Goal: Entertainment & Leisure: Consume media (video, audio)

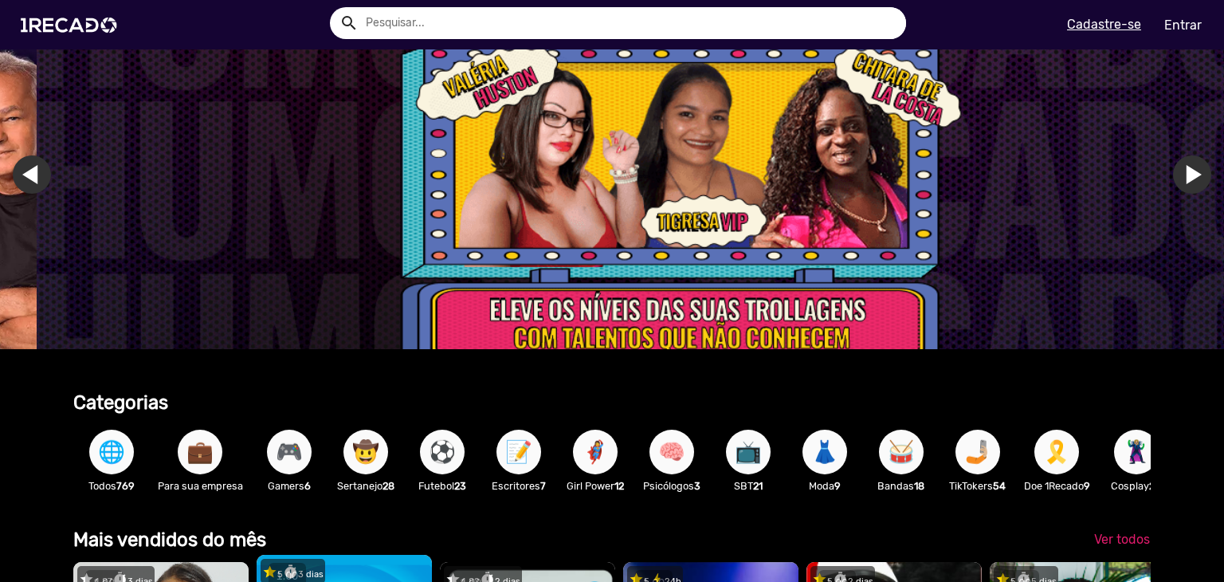
scroll to position [398, 0]
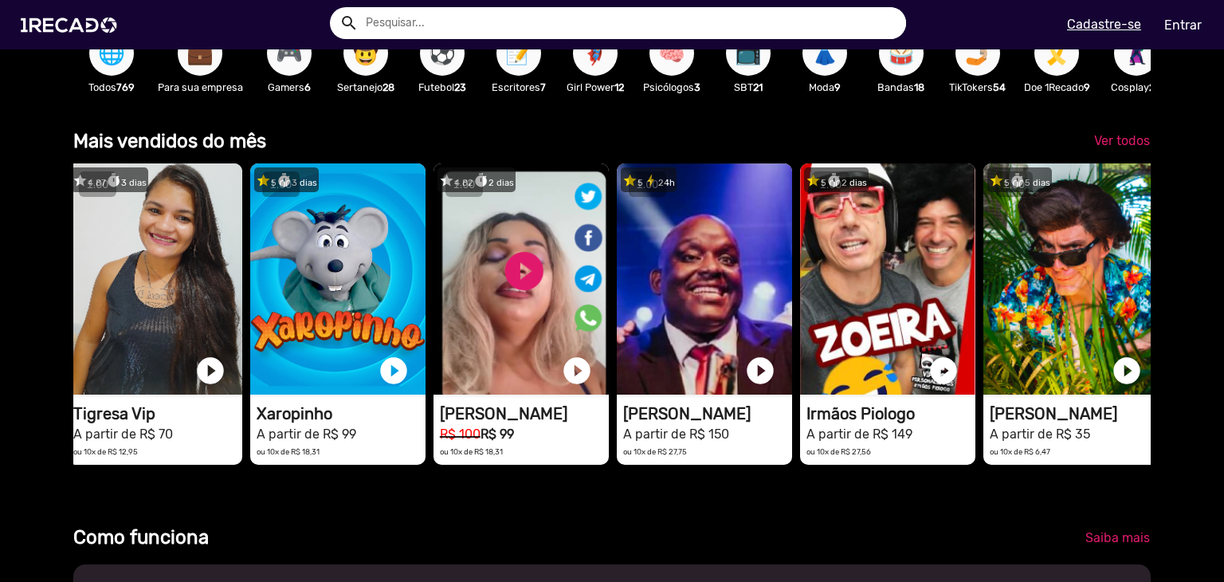
drag, startPoint x: 306, startPoint y: 522, endPoint x: 332, endPoint y: 525, distance: 26.5
drag, startPoint x: 398, startPoint y: 516, endPoint x: 476, endPoint y: 527, distance: 78.8
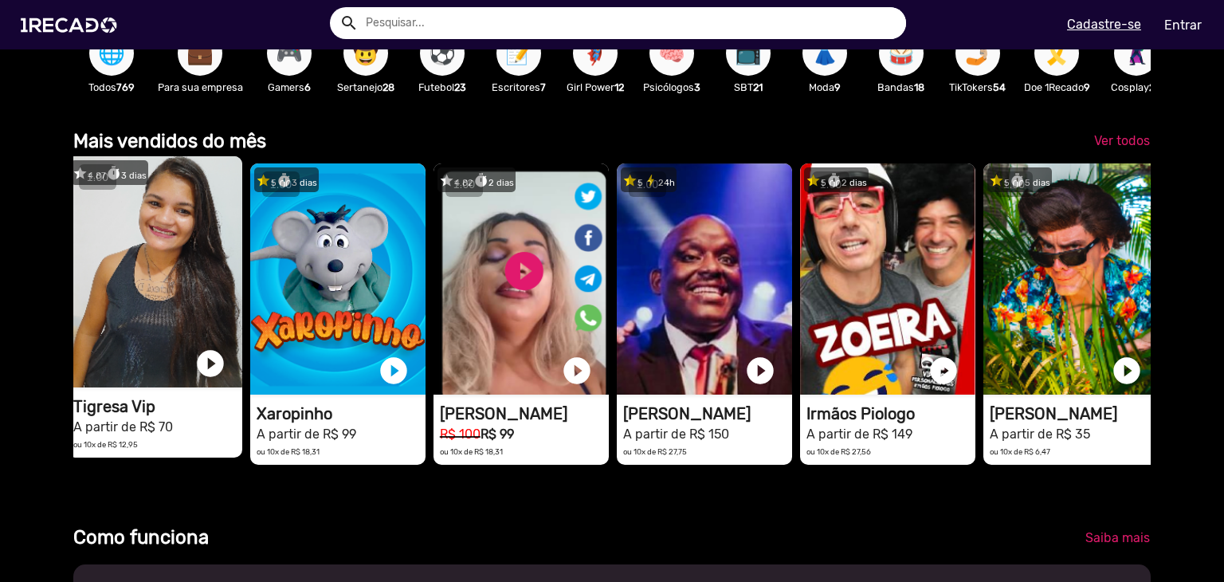
click at [203, 290] on video "1RECADO vídeos dedicados para fãs e empresas" at bounding box center [154, 271] width 175 height 231
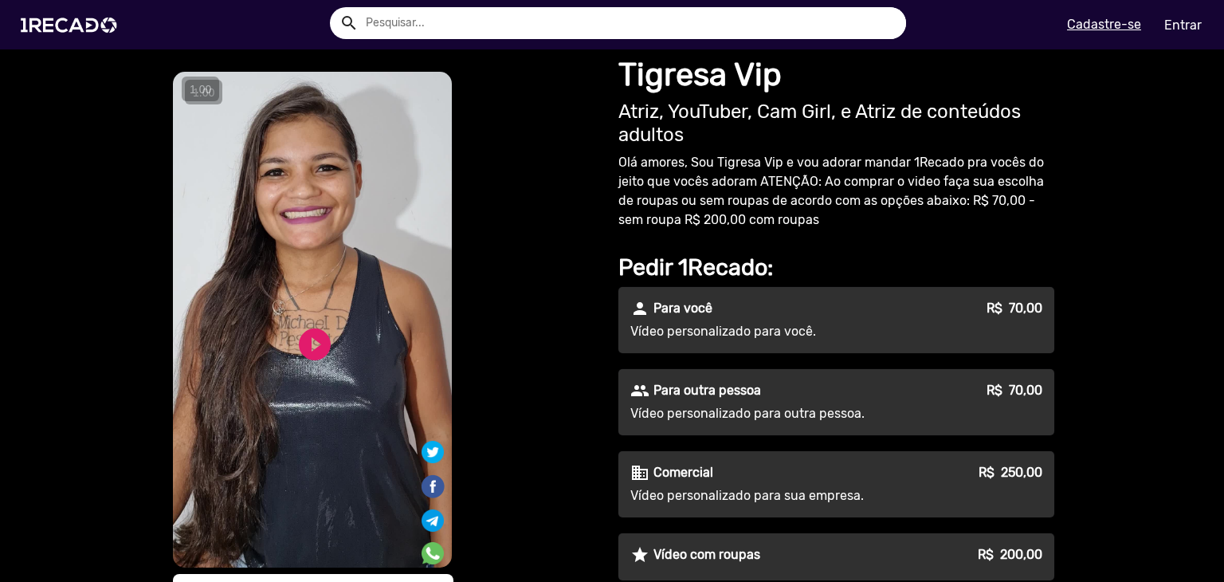
scroll to position [159, 0]
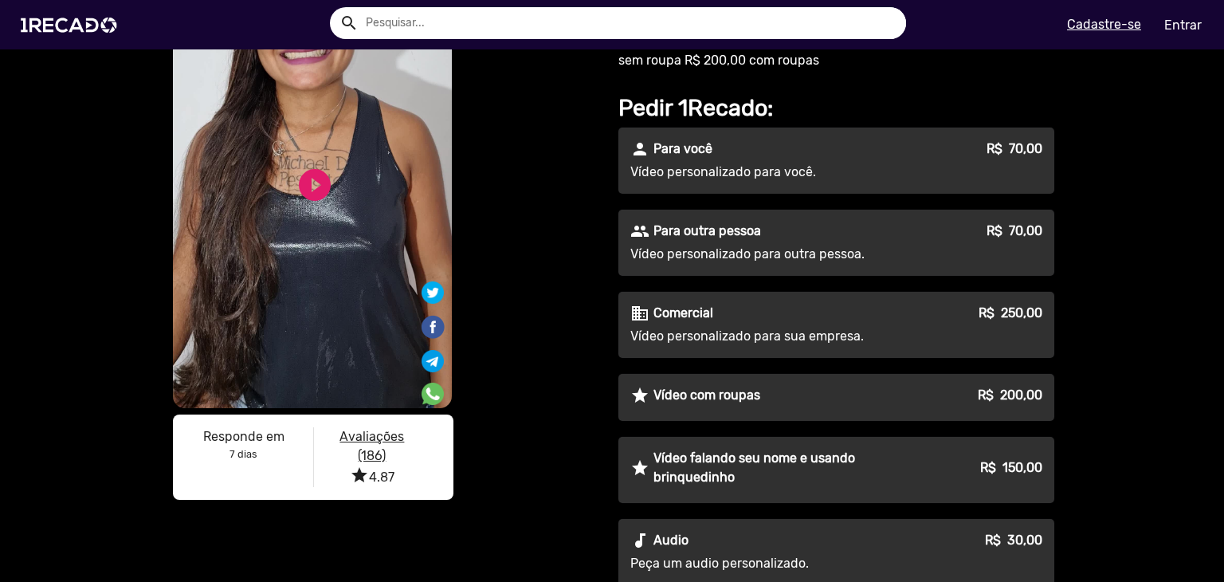
click at [527, 351] on div "S1RECADO vídeos dedicados para fãs e empresas S1RECADO vídeos dedicados para fã…" at bounding box center [385, 209] width 430 height 600
drag, startPoint x: 580, startPoint y: 352, endPoint x: 552, endPoint y: 351, distance: 27.9
click at [543, 350] on div "S1RECADO vídeos dedicados para fãs e empresas S1RECADO vídeos dedicados para fã…" at bounding box center [385, 209] width 430 height 600
click at [551, 329] on div "S1RECADO vídeos dedicados para fãs e empresas S1RECADO vídeos dedicados para fã…" at bounding box center [385, 209] width 430 height 600
drag, startPoint x: 548, startPoint y: 330, endPoint x: 550, endPoint y: 340, distance: 10.5
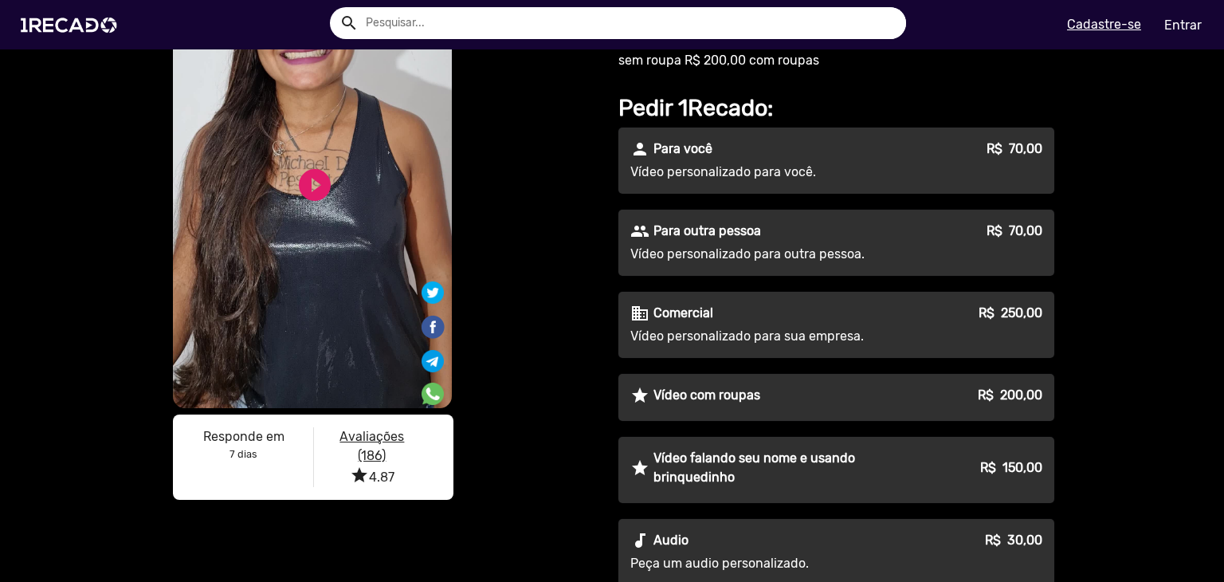
click at [547, 331] on div "S1RECADO vídeos dedicados para fãs e empresas S1RECADO vídeos dedicados para fã…" at bounding box center [385, 209] width 430 height 600
drag, startPoint x: 571, startPoint y: 350, endPoint x: 554, endPoint y: 358, distance: 18.5
click at [551, 358] on div "S1RECADO vídeos dedicados para fãs e empresas S1RECADO vídeos dedicados para fã…" at bounding box center [385, 209] width 430 height 600
click at [533, 393] on div "S1RECADO vídeos dedicados para fãs e empresas S1RECADO vídeos dedicados para fã…" at bounding box center [385, 209] width 430 height 600
click at [529, 382] on div "S1RECADO vídeos dedicados para fãs e empresas S1RECADO vídeos dedicados para fã…" at bounding box center [385, 209] width 430 height 600
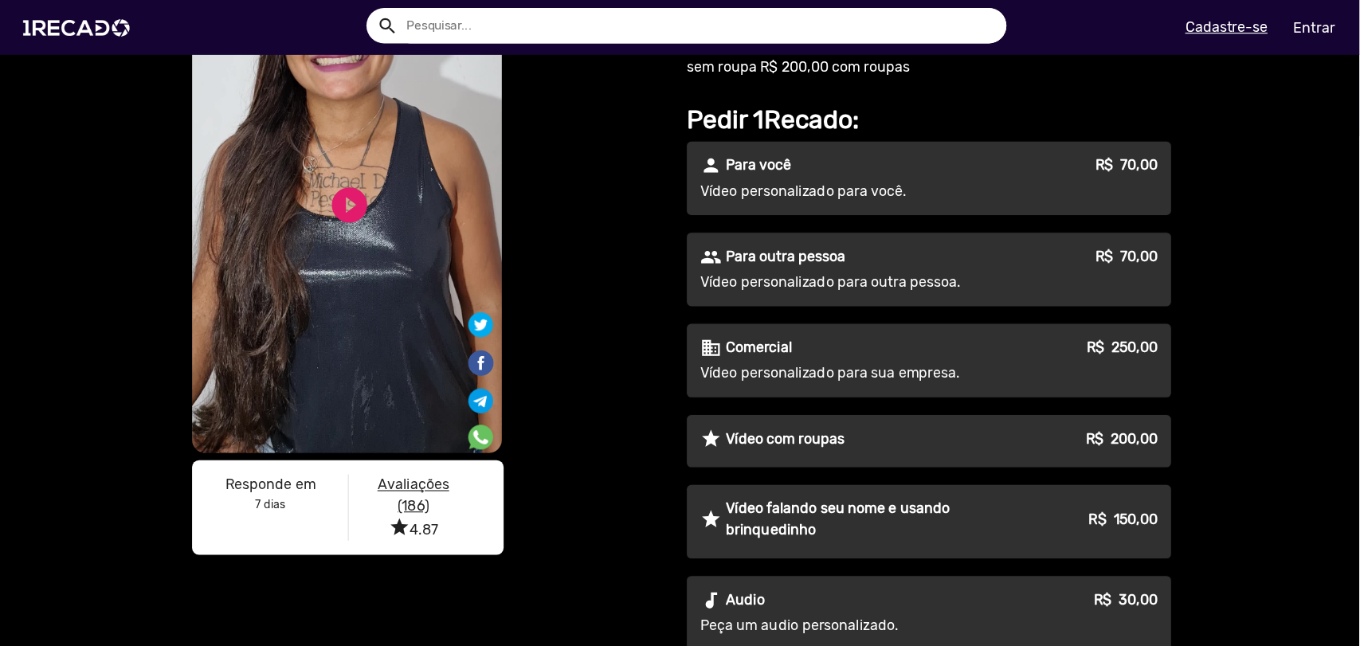
scroll to position [239, 0]
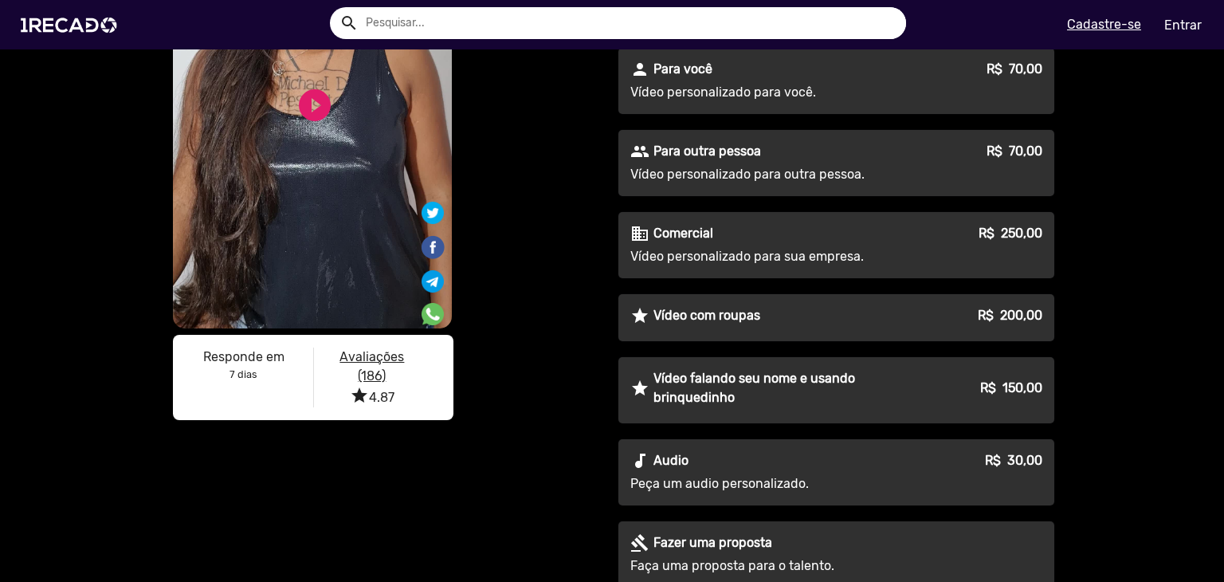
click at [539, 359] on div "S1RECADO vídeos dedicados para fãs e empresas S1RECADO vídeos dedicados para fã…" at bounding box center [385, 129] width 430 height 600
drag, startPoint x: 544, startPoint y: 363, endPoint x: 533, endPoint y: 361, distance: 11.3
click at [535, 362] on div "S1RECADO vídeos dedicados para fãs e empresas S1RECADO vídeos dedicados para fã…" at bounding box center [385, 129] width 430 height 600
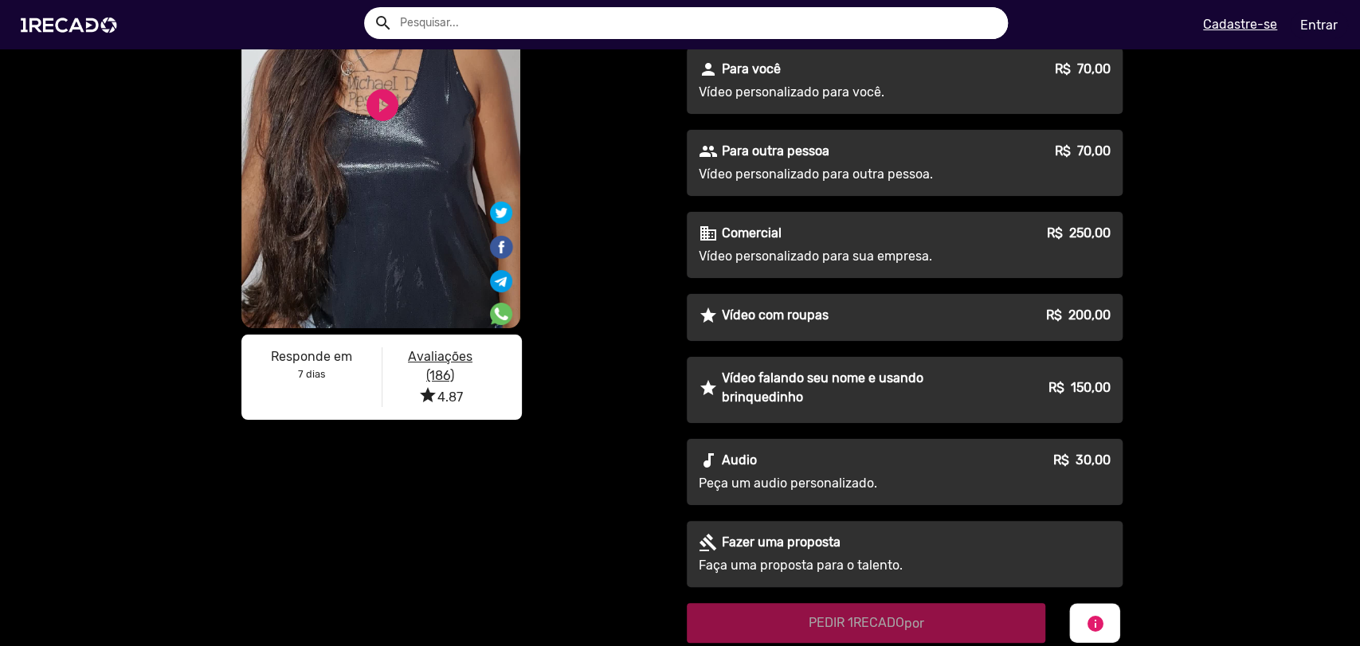
scroll to position [62, 0]
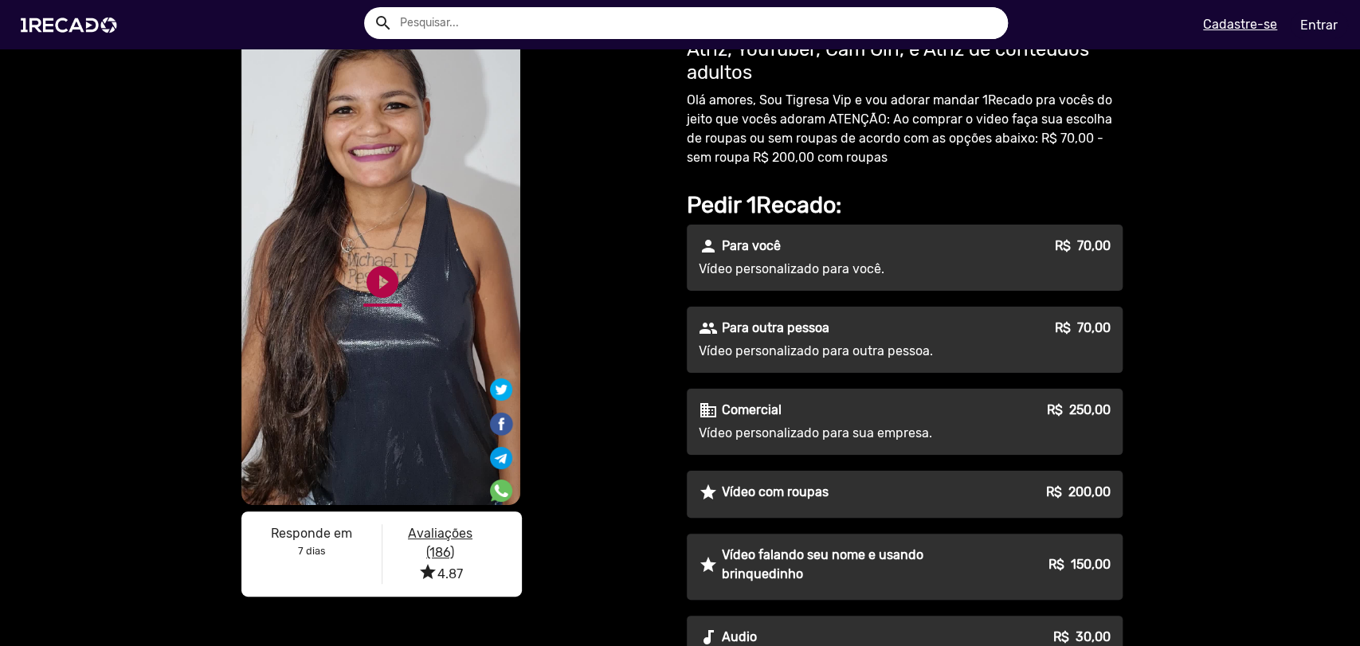
click at [366, 282] on link "play_circle_filled" at bounding box center [382, 282] width 38 height 38
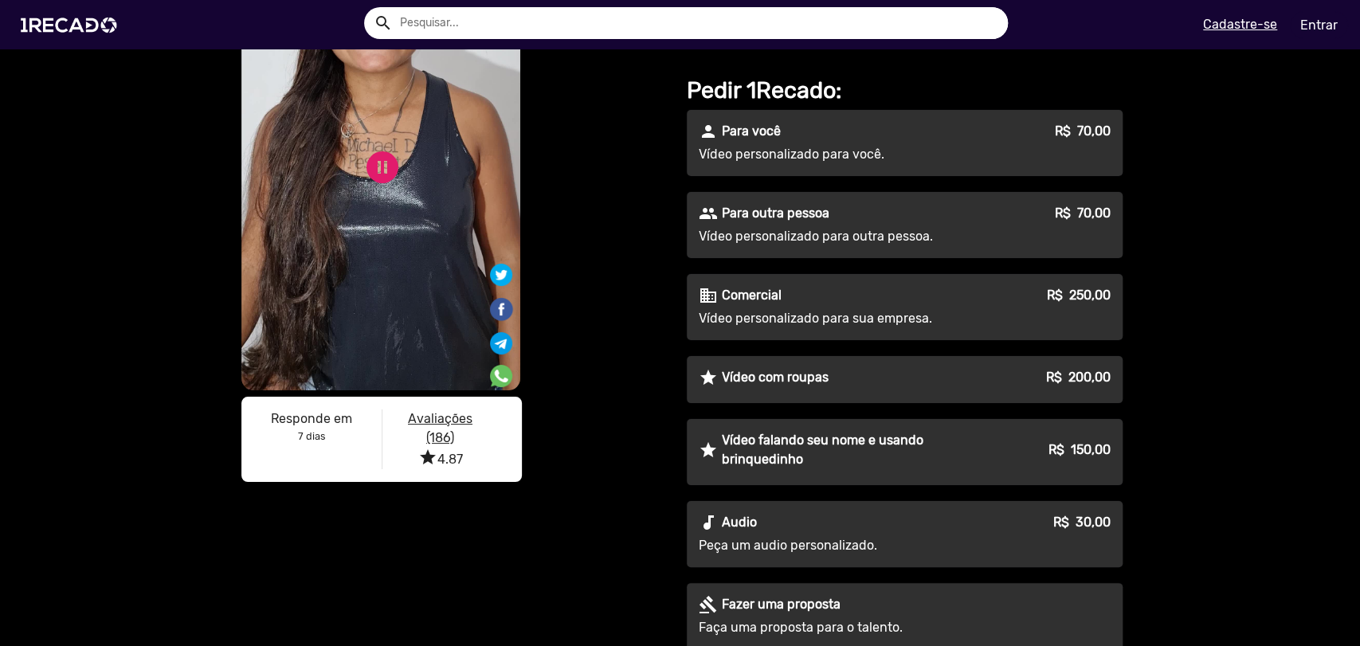
scroll to position [88, 0]
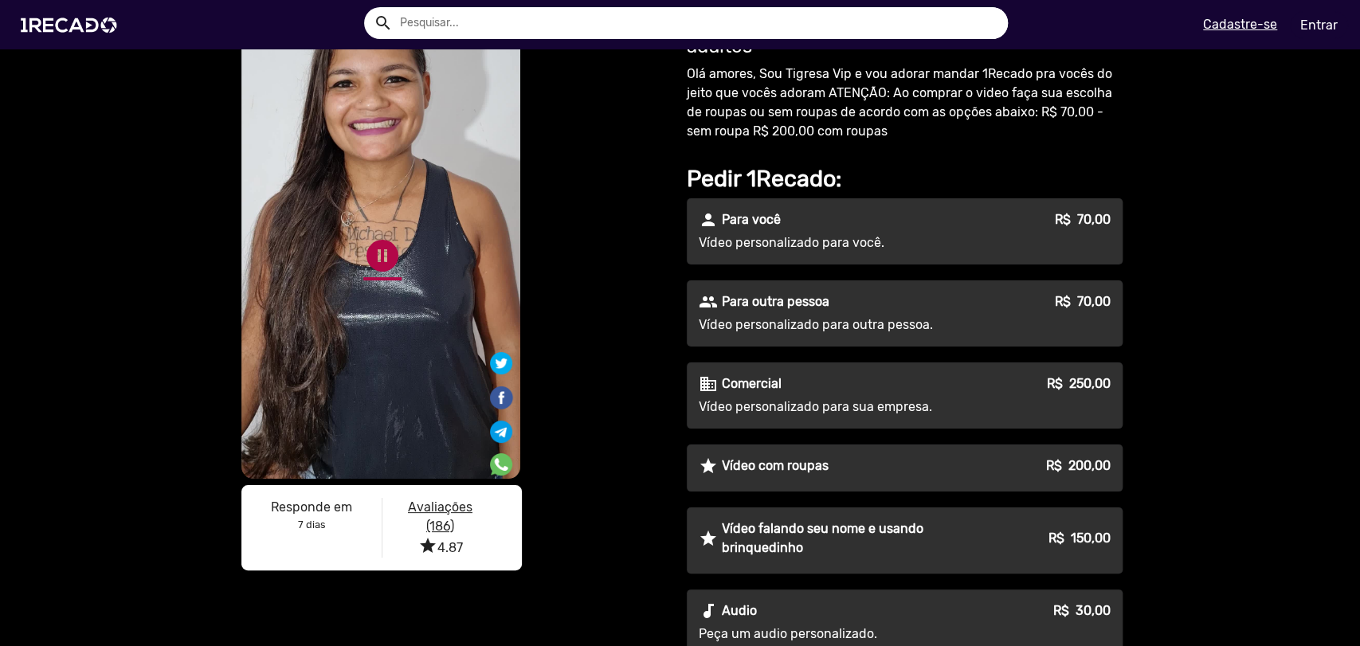
click at [390, 251] on link "pause_circle" at bounding box center [382, 256] width 38 height 38
click at [380, 316] on video "S1RECADO vídeos dedicados para fãs e empresas" at bounding box center [380, 231] width 279 height 496
click at [441, 526] on u "Avaliações (186)" at bounding box center [440, 517] width 65 height 34
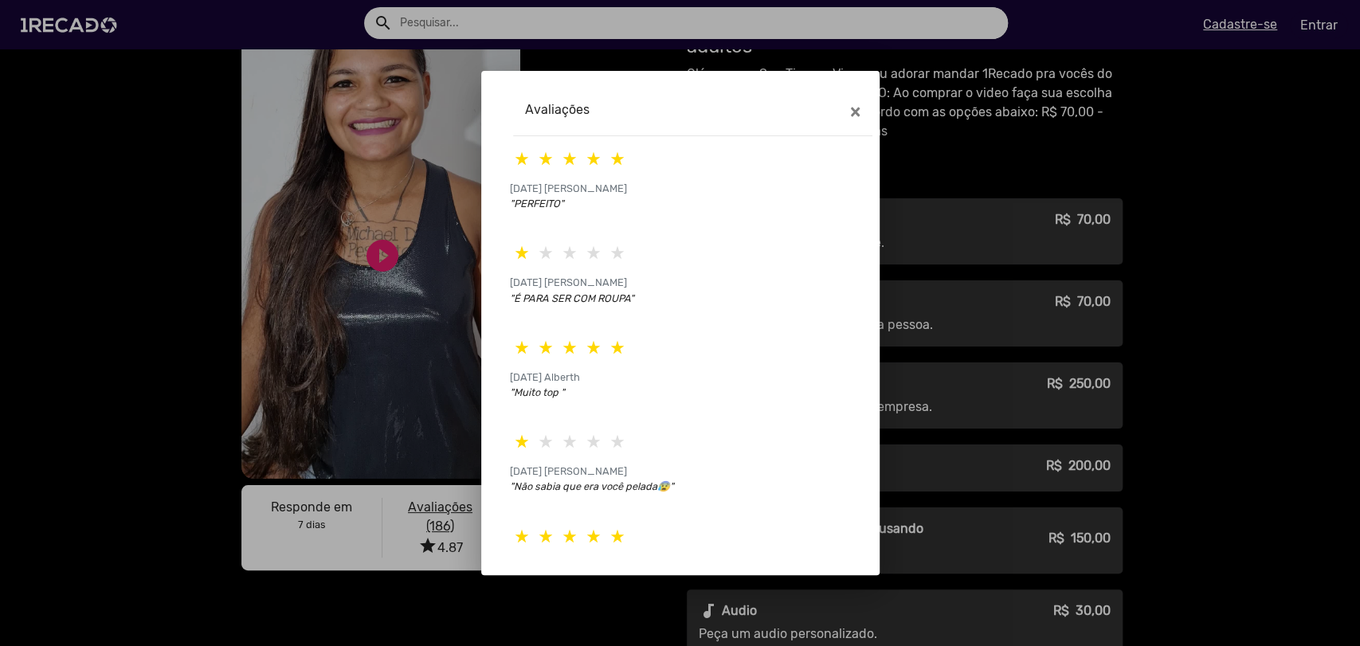
click at [675, 367] on span at bounding box center [688, 350] width 356 height 38
drag, startPoint x: 710, startPoint y: 369, endPoint x: 728, endPoint y: 381, distance: 21.9
click at [708, 377] on span "[DATE] Alberth" at bounding box center [688, 377] width 356 height 15
drag, startPoint x: 714, startPoint y: 379, endPoint x: 732, endPoint y: 383, distance: 18.2
click at [707, 379] on span "[DATE] Alberth" at bounding box center [688, 377] width 356 height 15
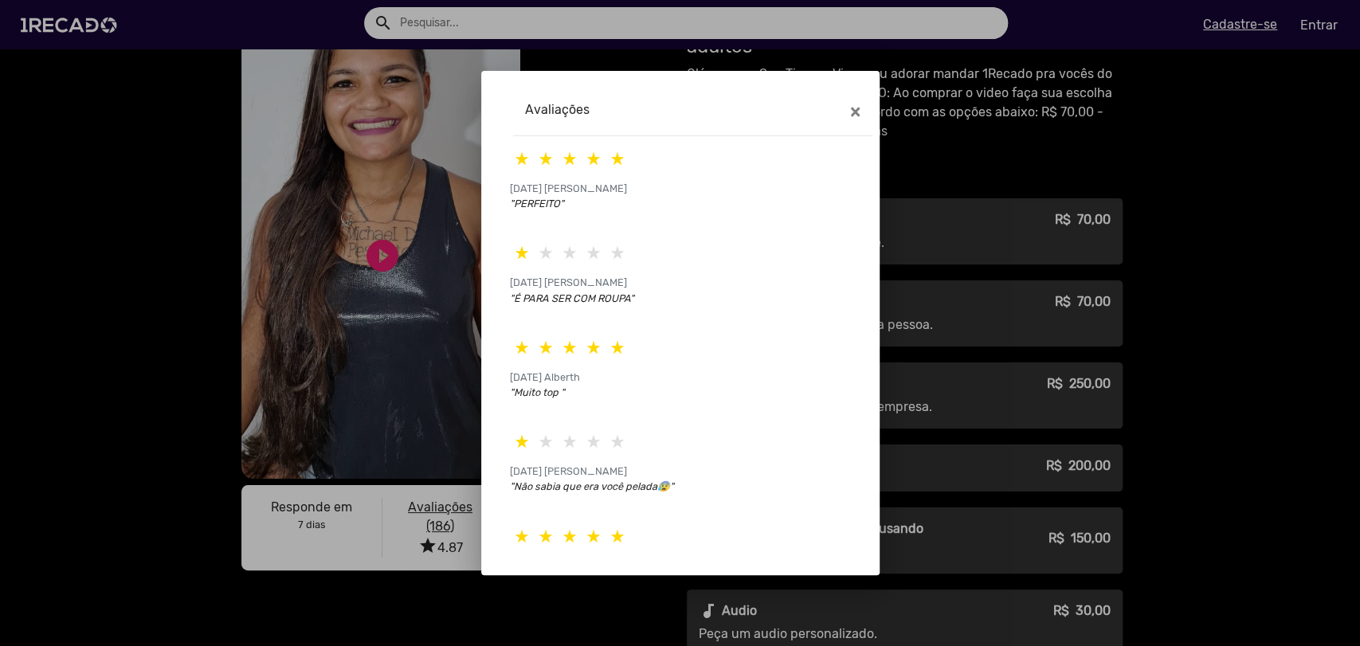
scroll to position [114, 0]
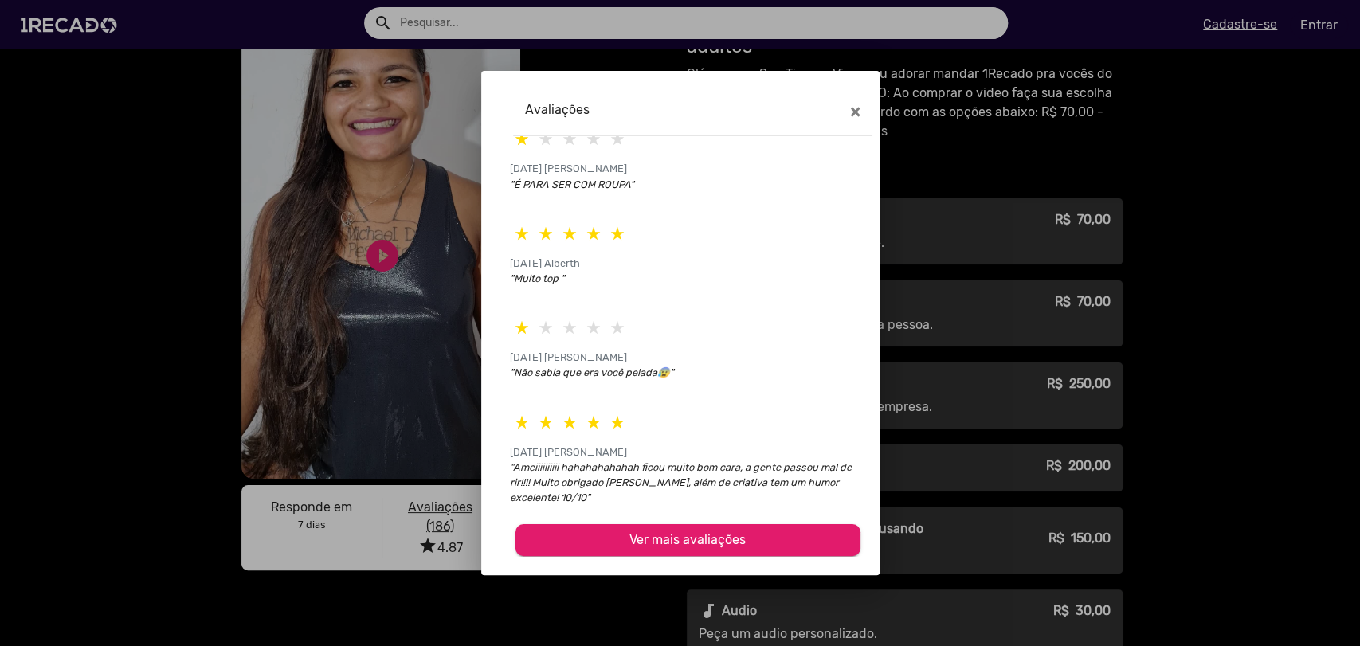
click at [724, 359] on span "[DATE] [PERSON_NAME]" at bounding box center [688, 357] width 356 height 15
drag, startPoint x: 747, startPoint y: 367, endPoint x: 734, endPoint y: 422, distance: 56.6
click at [734, 377] on div ""Não sabia que era você pelada😰"" at bounding box center [688, 379] width 356 height 28
click at [717, 427] on span at bounding box center [688, 425] width 356 height 38
drag, startPoint x: 710, startPoint y: 422, endPoint x: 690, endPoint y: 422, distance: 19.9
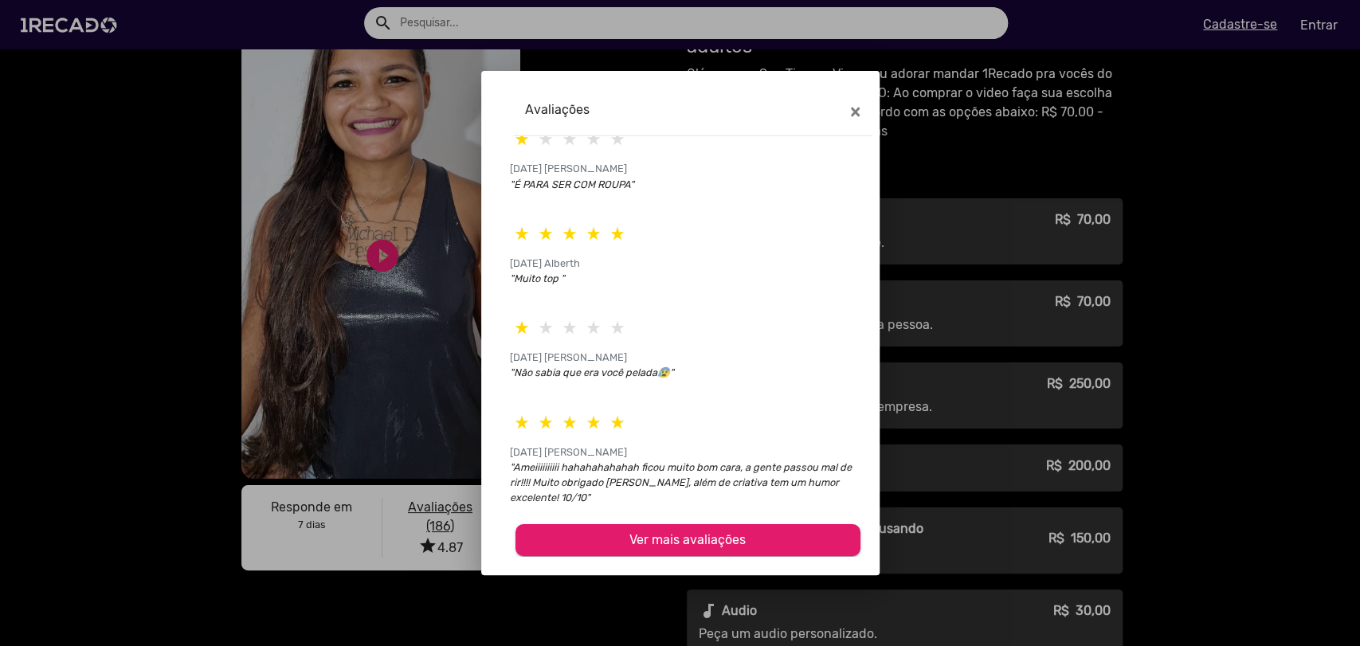
click at [690, 422] on span at bounding box center [688, 425] width 356 height 38
click at [726, 403] on div "[DATE] [PERSON_NAME] "Ameiiiiiiiiii hahahahahahah ficou muito bom cara, a gente…" at bounding box center [688, 462] width 345 height 125
drag, startPoint x: 728, startPoint y: 403, endPoint x: 720, endPoint y: 405, distance: 8.1
click at [720, 405] on div "[DATE] [PERSON_NAME] "Ameiiiiiiiiii hahahahahahah ficou muito bom cara, a gente…" at bounding box center [688, 462] width 345 height 125
click at [741, 398] on mat-dialog-content "[DATE] [PERSON_NAME] "PERFEITO" [DATE] [PERSON_NAME] "É PARA SER COM ROUPA" [DA…" at bounding box center [687, 346] width 383 height 420
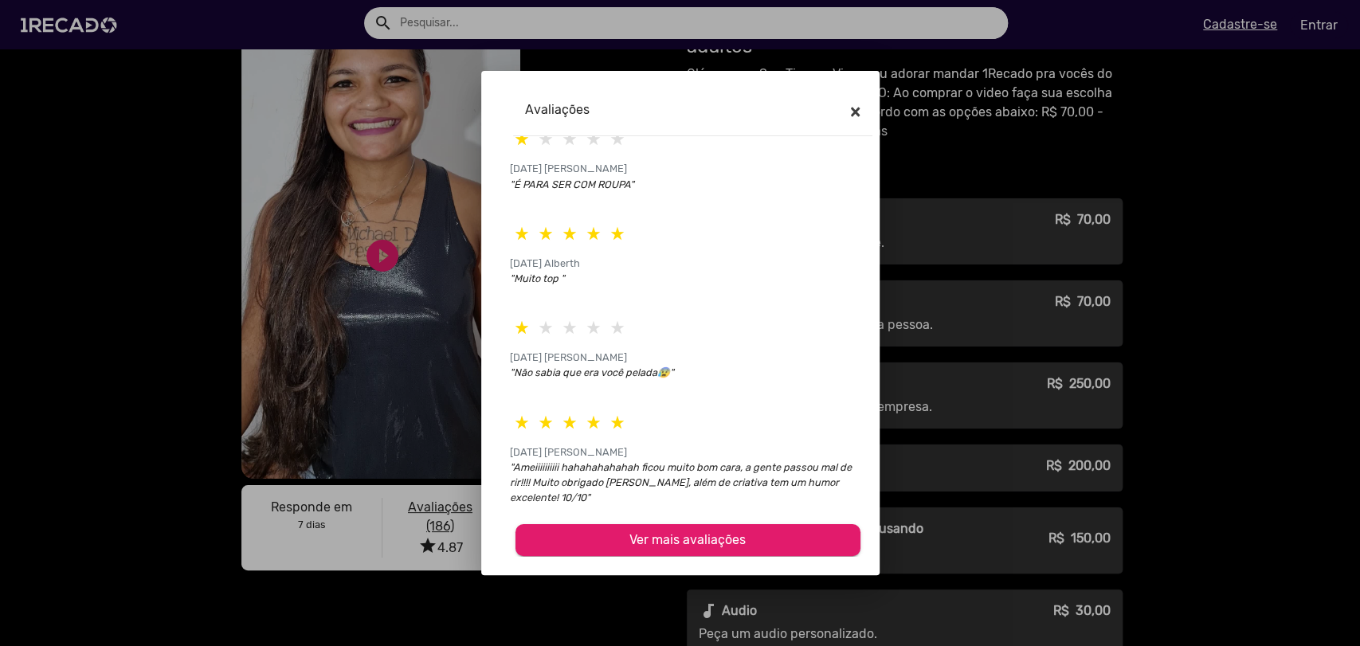
click at [865, 112] on button "×" at bounding box center [855, 111] width 36 height 45
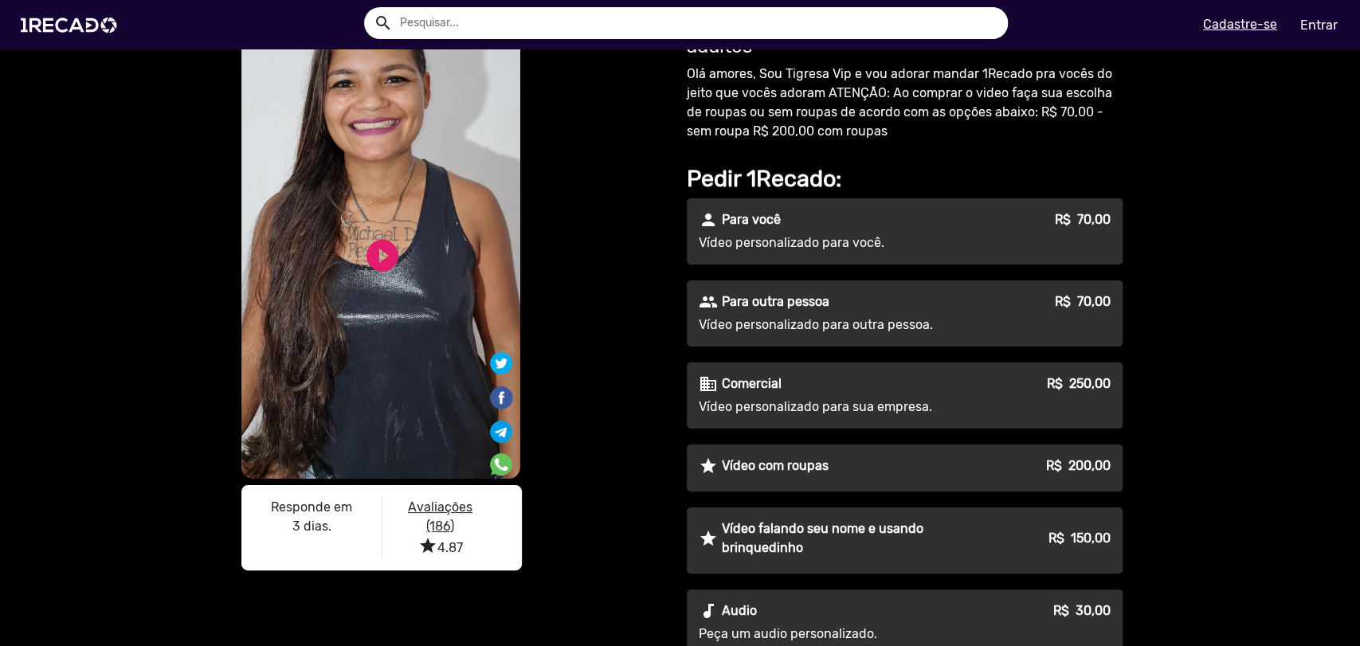
scroll to position [0, 0]
